Goal: Contribute content: Contribute content

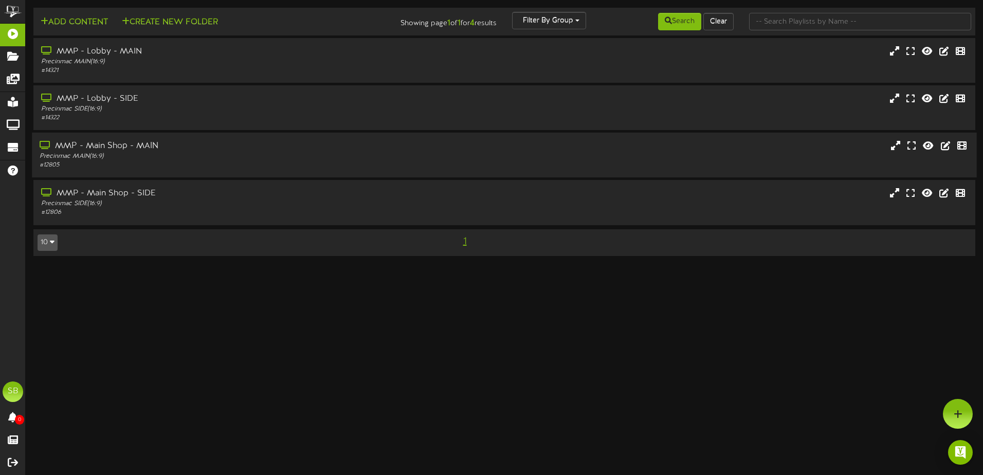
click at [128, 151] on div "MMP - Main Shop - MAIN" at bounding box center [229, 146] width 379 height 12
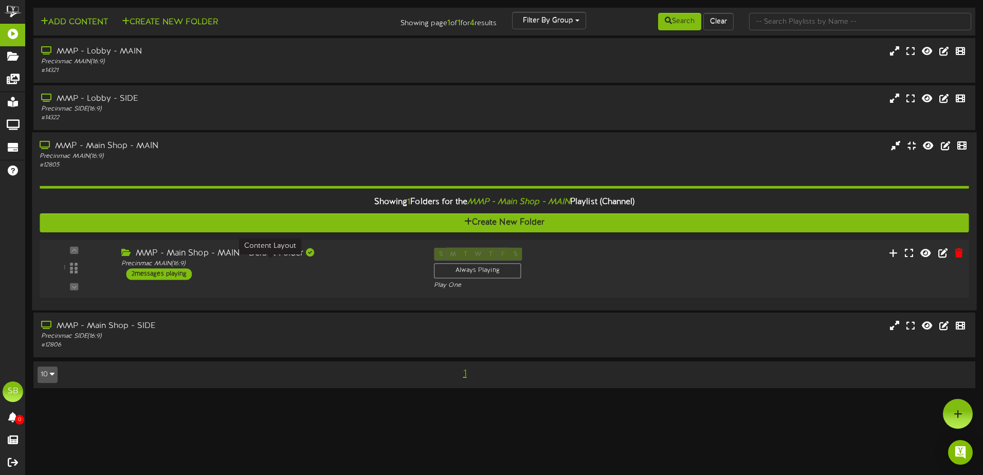
click at [143, 266] on div "Precinmac MAIN ( 16:9 )" at bounding box center [269, 264] width 297 height 9
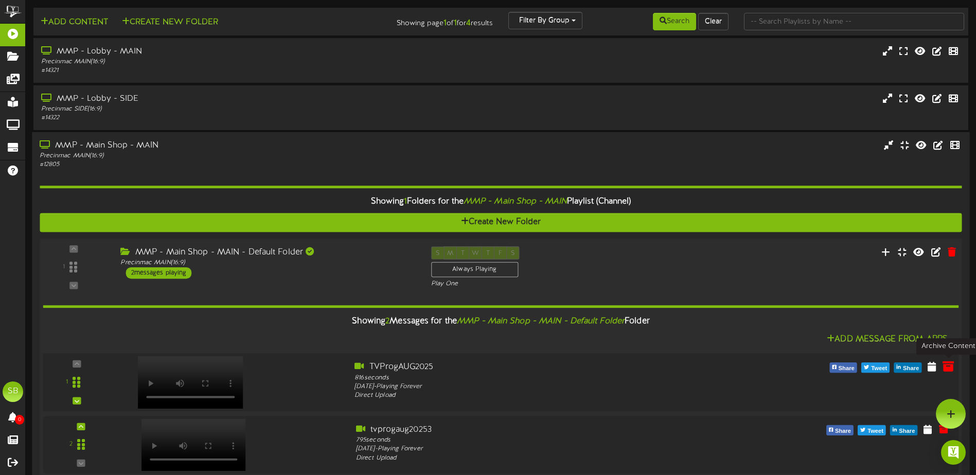
click at [945, 365] on icon at bounding box center [947, 366] width 11 height 11
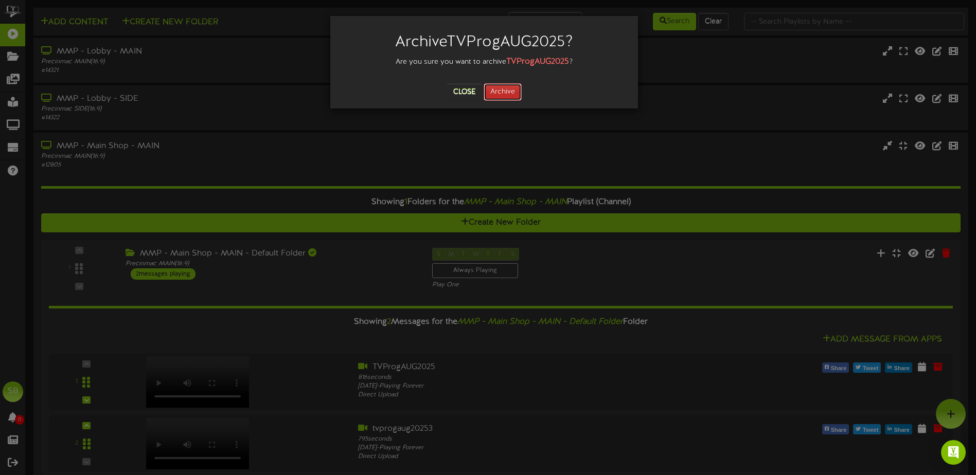
click at [499, 93] on button "Archive" at bounding box center [502, 91] width 38 height 17
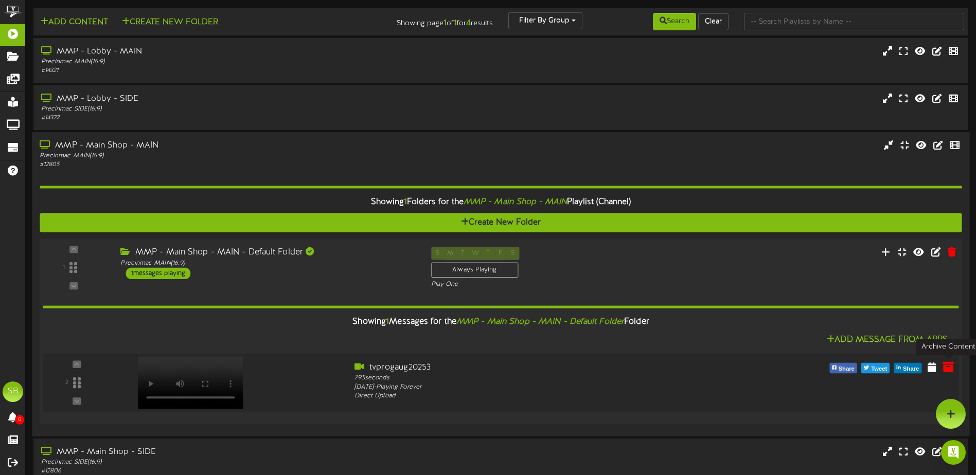
click at [951, 368] on icon at bounding box center [947, 366] width 11 height 11
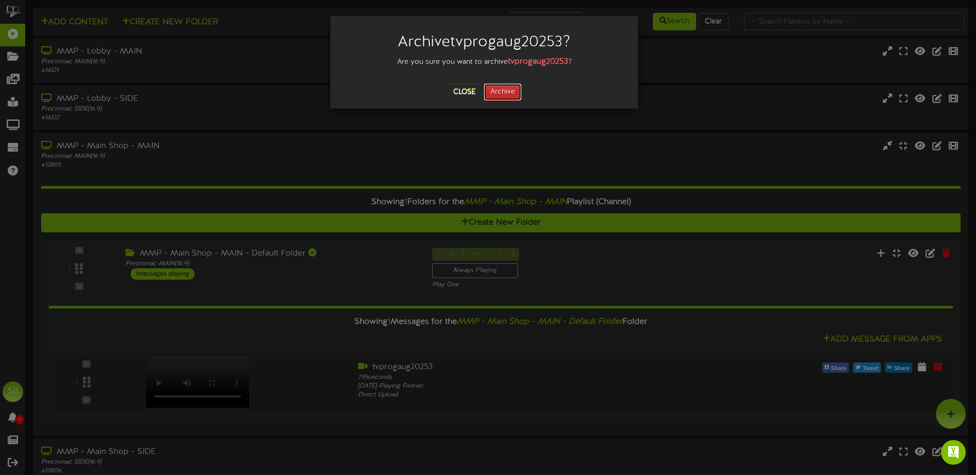
click at [511, 97] on button "Archive" at bounding box center [502, 91] width 38 height 17
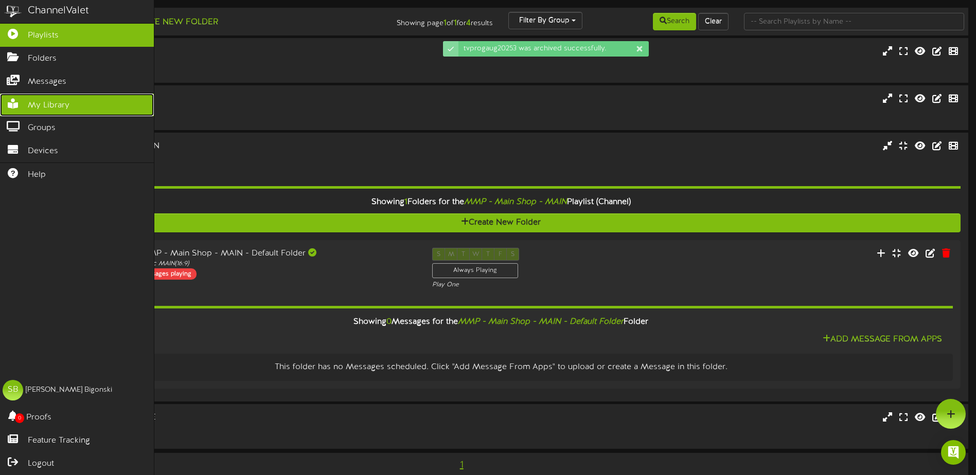
click at [71, 106] on link "My Library" at bounding box center [77, 105] width 154 height 23
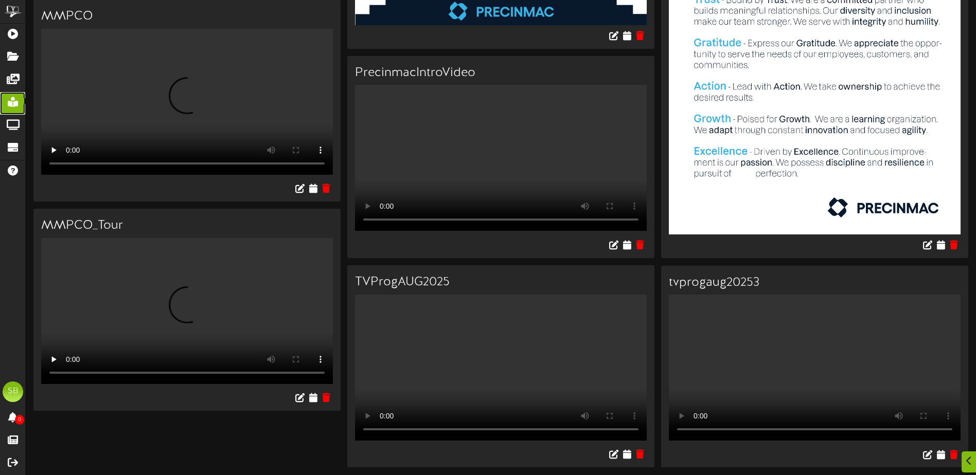
scroll to position [1396, 0]
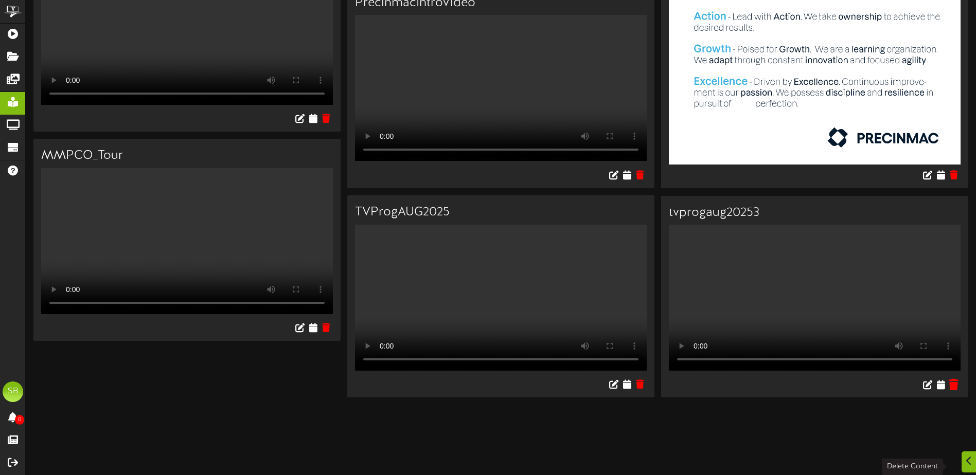
click at [952, 379] on icon at bounding box center [953, 384] width 10 height 11
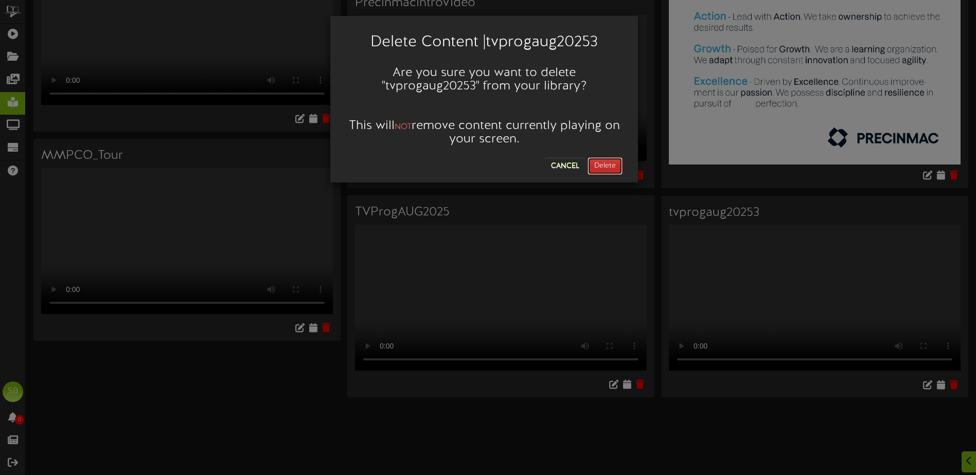
click at [613, 163] on button "Delete" at bounding box center [604, 165] width 35 height 17
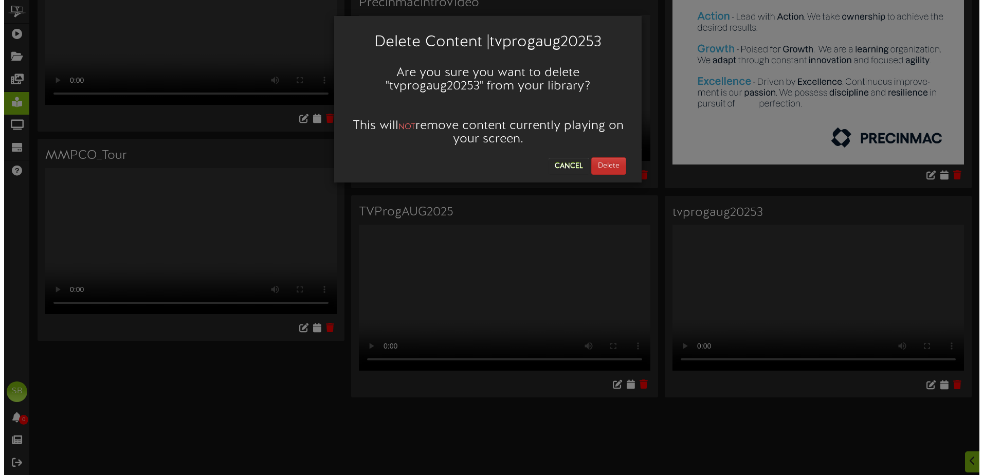
scroll to position [0, 0]
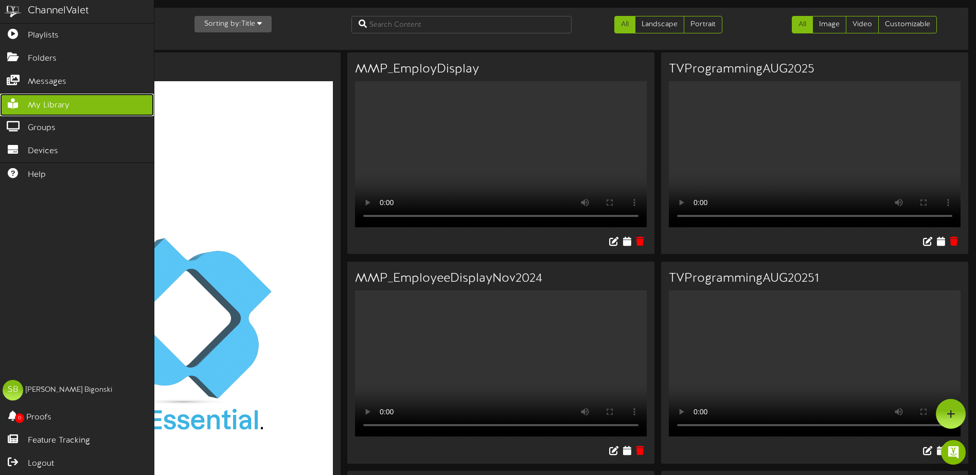
click at [49, 106] on span "My Library" at bounding box center [49, 106] width 42 height 12
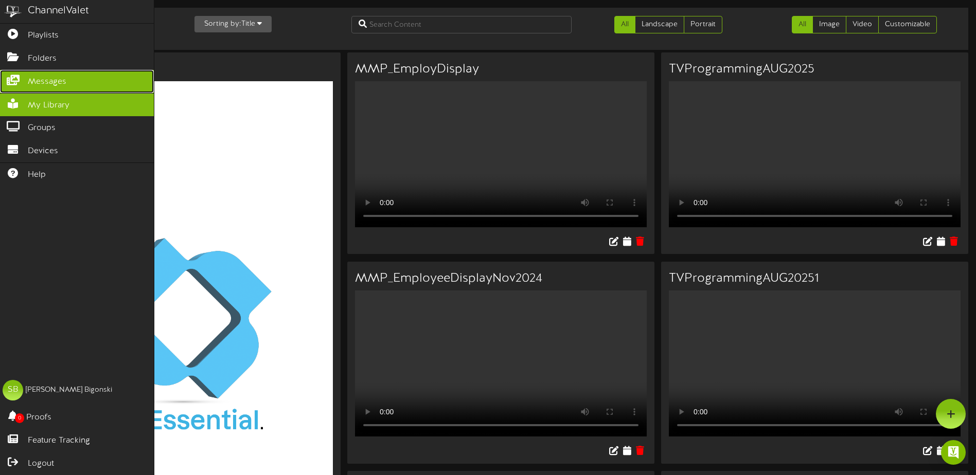
click at [48, 80] on span "Messages" at bounding box center [47, 82] width 39 height 12
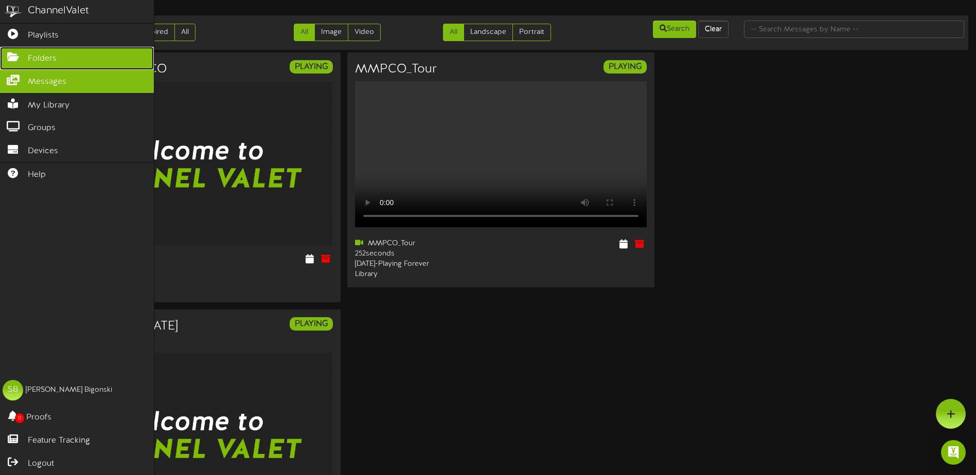
click at [53, 53] on span "Folders" at bounding box center [42, 59] width 29 height 12
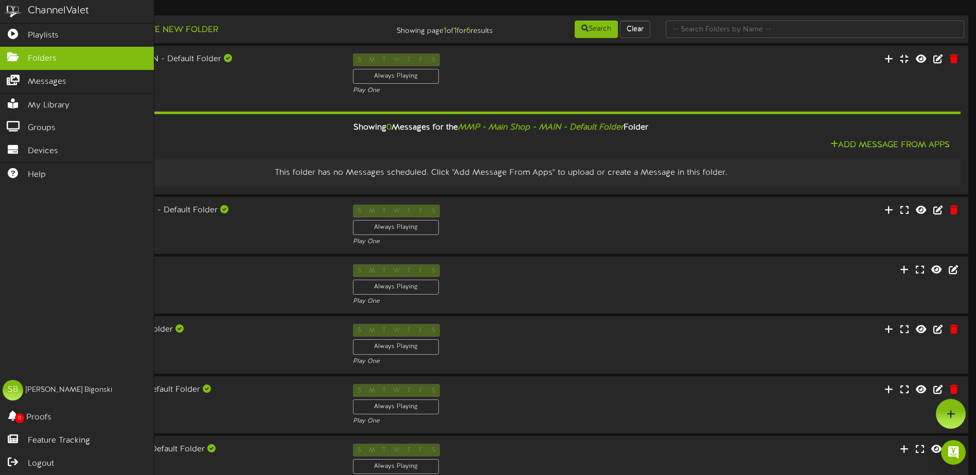
click at [8, 8] on img at bounding box center [13, 11] width 26 height 23
click at [52, 12] on div "ChannelValet" at bounding box center [58, 11] width 61 height 15
click at [62, 33] on link "Playlists" at bounding box center [77, 35] width 154 height 23
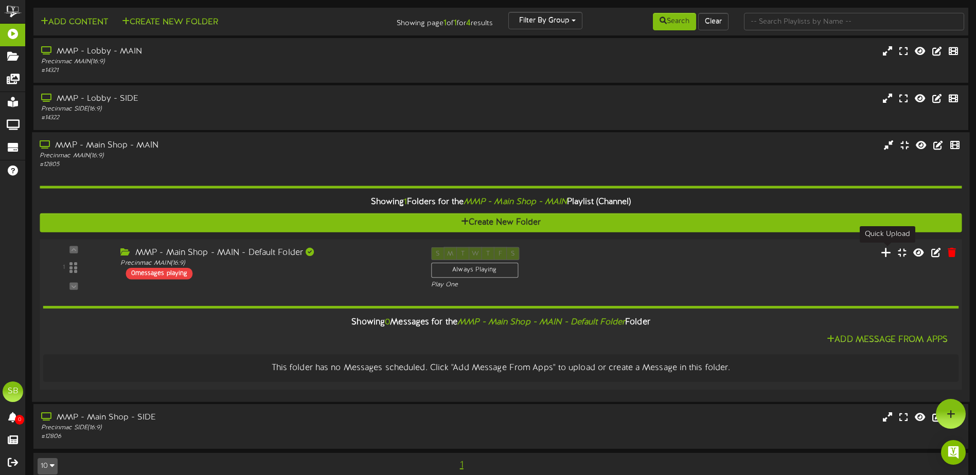
click at [883, 257] on icon at bounding box center [885, 251] width 11 height 11
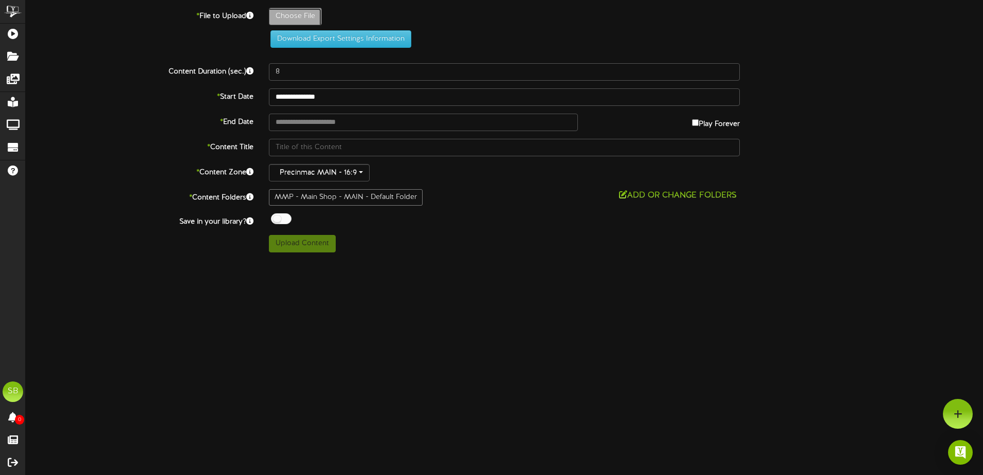
type input "**********"
type input "TVProgAUG20255"
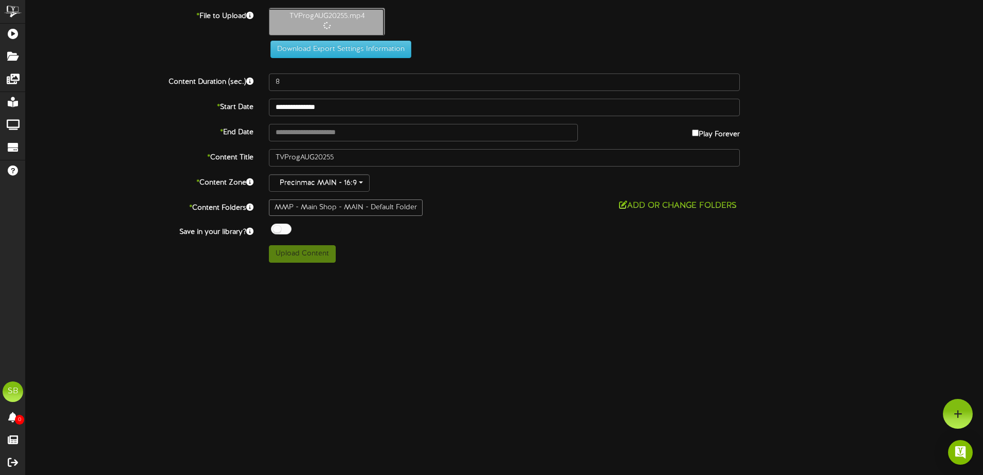
type input "828"
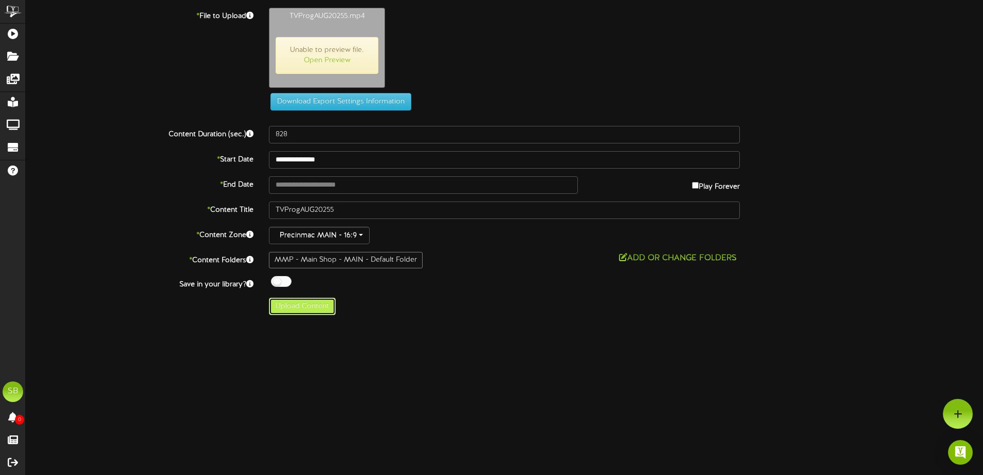
click at [322, 308] on button "Upload Content" at bounding box center [302, 306] width 67 height 17
type input "**********"
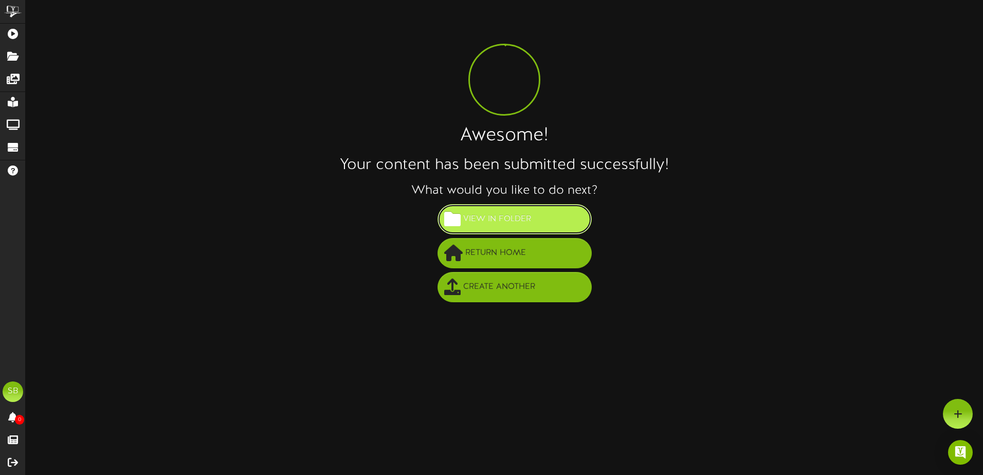
click at [527, 213] on span "View in Folder" at bounding box center [497, 219] width 73 height 17
